Goal: Transaction & Acquisition: Subscribe to service/newsletter

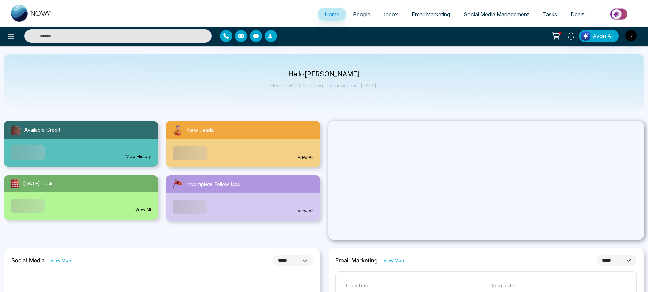
select select "*"
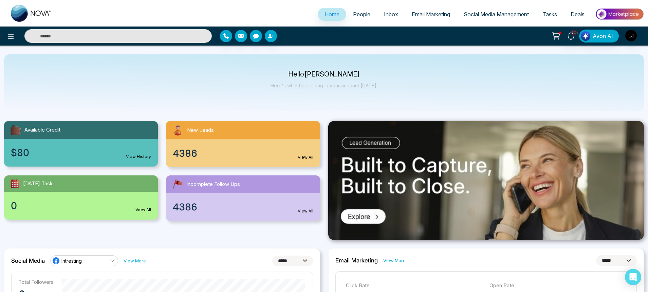
click at [436, 14] on span "Email Marketing" at bounding box center [431, 14] width 38 height 7
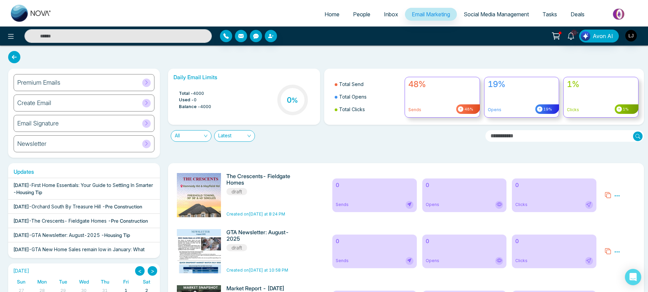
click at [96, 82] on div "Premium Emails" at bounding box center [84, 82] width 141 height 17
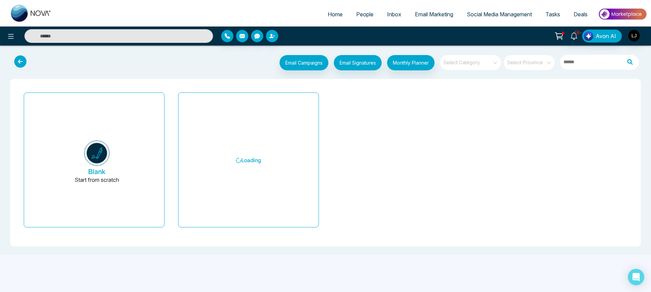
click at [440, 13] on span "Email Marketing" at bounding box center [434, 14] width 38 height 7
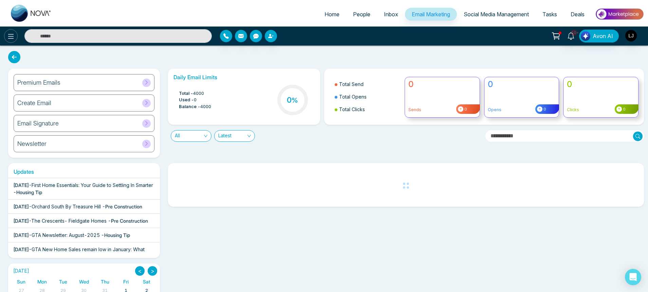
click at [13, 38] on icon at bounding box center [11, 36] width 6 height 5
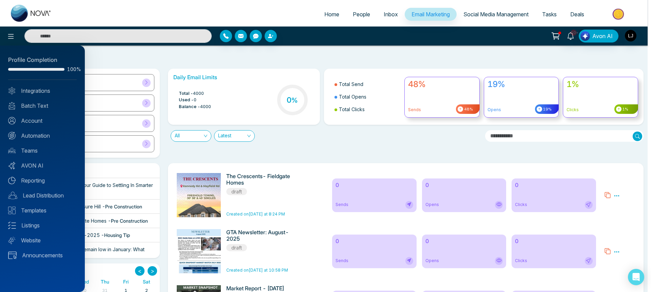
click at [12, 38] on div at bounding box center [325, 146] width 651 height 292
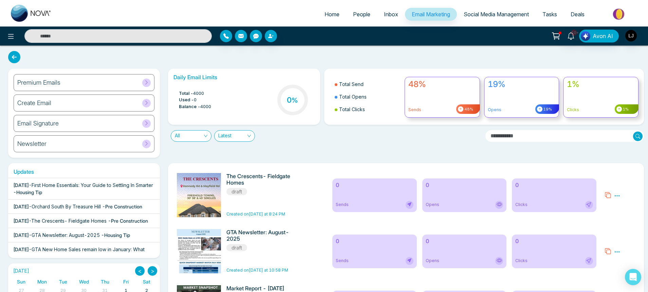
click at [558, 39] on icon at bounding box center [556, 36] width 10 height 10
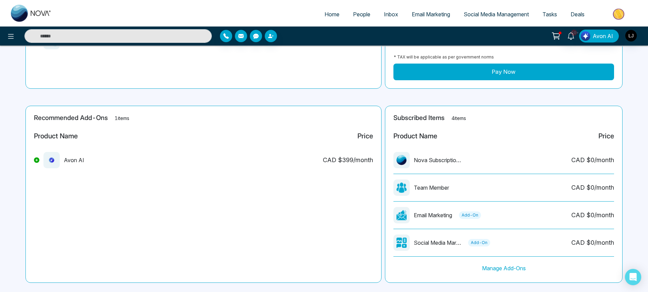
scroll to position [114, 0]
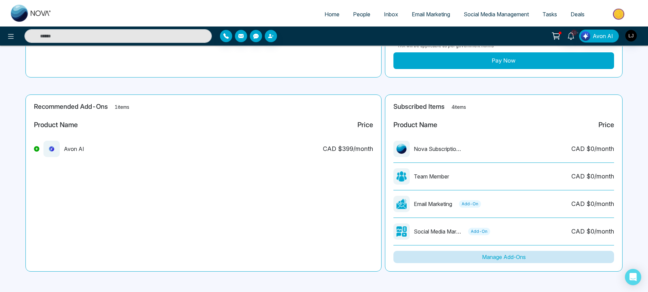
click at [501, 254] on button "Manage Add-Ons" at bounding box center [503, 256] width 221 height 12
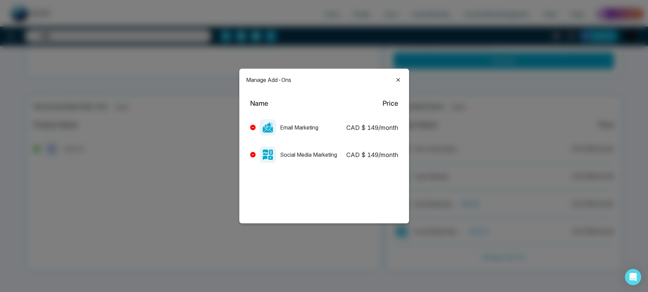
click at [253, 126] on button at bounding box center [252, 127] width 5 height 5
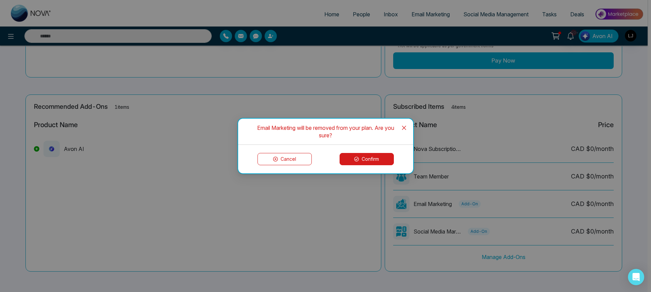
click at [371, 157] on button "Confirm" at bounding box center [367, 159] width 54 height 12
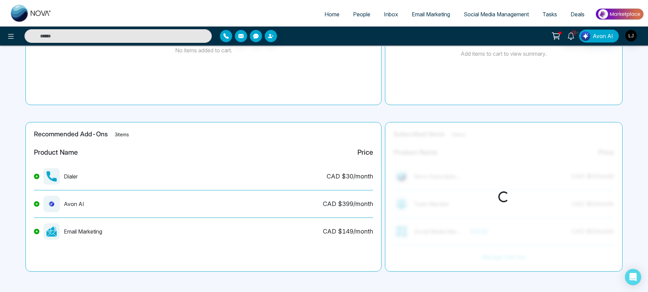
scroll to position [86, 0]
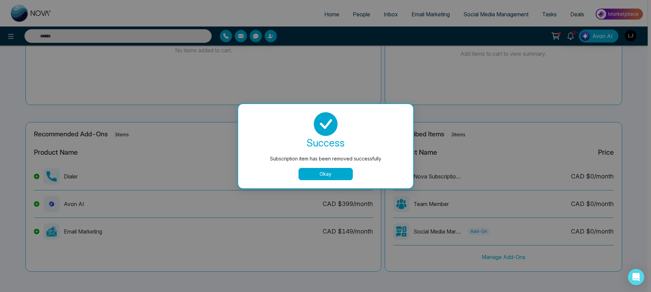
click at [347, 176] on button "Okay" at bounding box center [326, 174] width 54 height 12
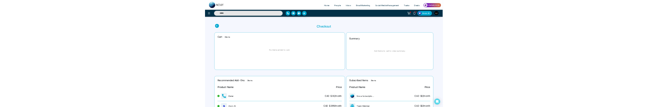
scroll to position [0, 0]
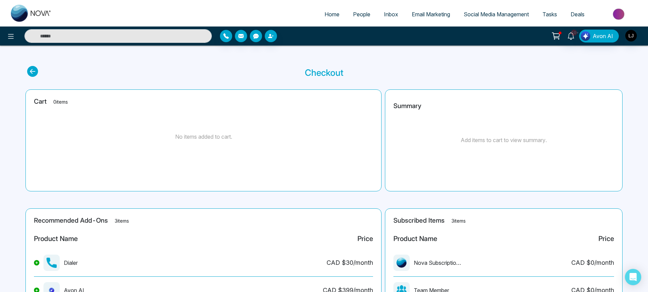
click at [408, 19] on link "Email Marketing" at bounding box center [431, 14] width 52 height 13
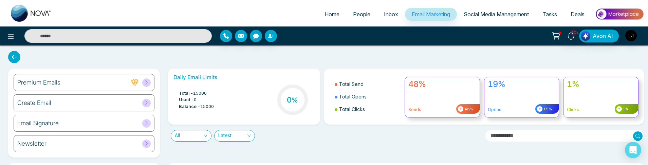
click at [44, 86] on div "Premium Emails" at bounding box center [84, 82] width 141 height 17
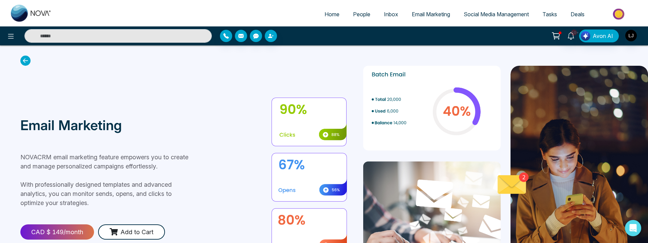
click at [47, 234] on div "CAD $ 149 /month" at bounding box center [57, 232] width 74 height 15
click at [147, 237] on button "Add to Cart" at bounding box center [131, 232] width 67 height 15
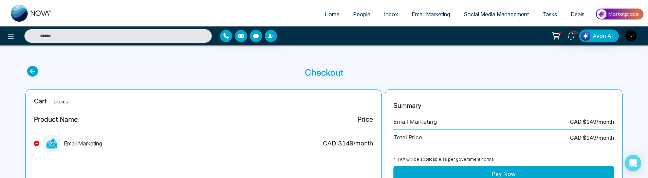
click at [431, 175] on button "Pay Now" at bounding box center [503, 174] width 221 height 17
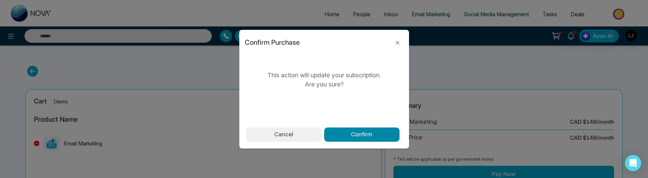
click at [366, 137] on button "Confirm" at bounding box center [361, 135] width 75 height 14
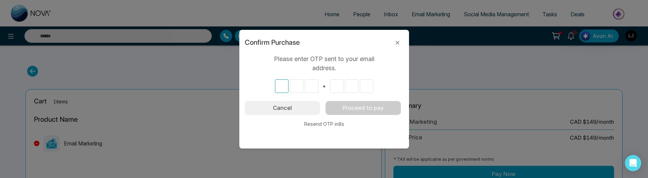
type input "*"
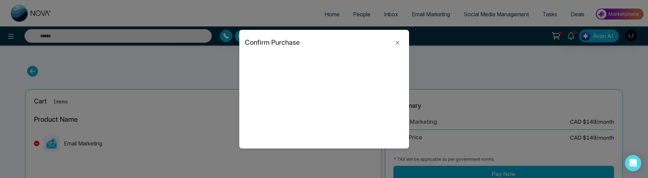
type input "*"
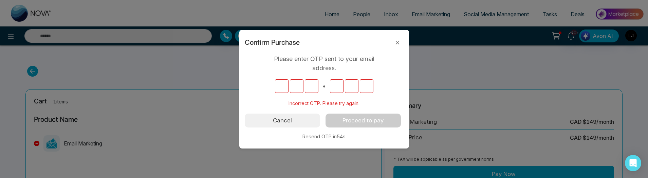
type input "*"
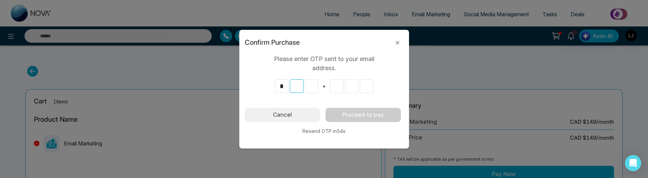
type input "*"
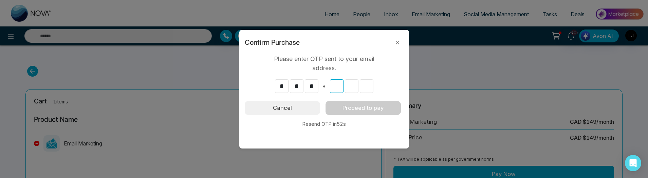
type input "*"
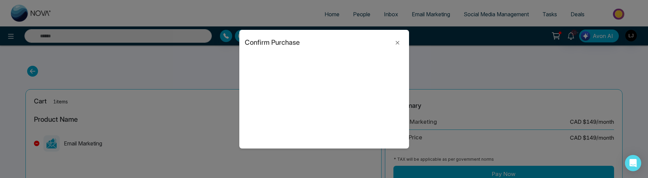
type input "*"
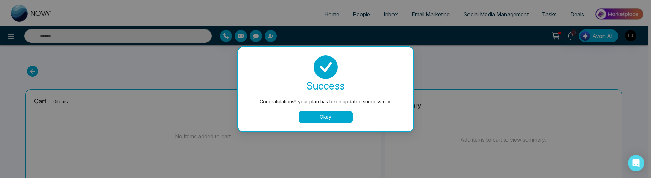
click at [316, 115] on button "Okay" at bounding box center [326, 117] width 54 height 12
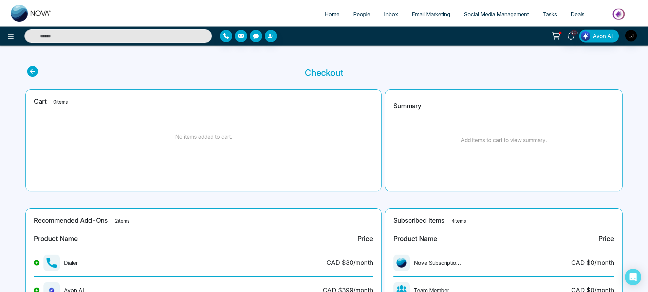
click at [433, 14] on span "Email Marketing" at bounding box center [431, 14] width 38 height 7
